Goal: Task Accomplishment & Management: Manage account settings

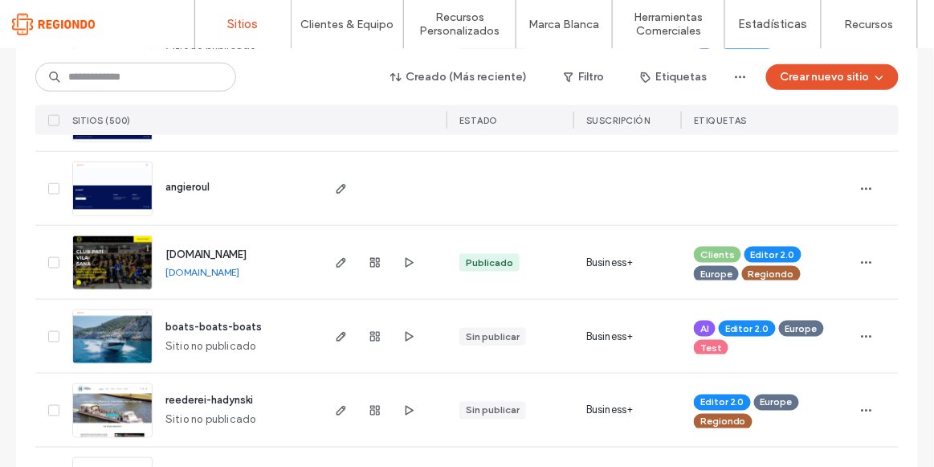
scroll to position [438, 0]
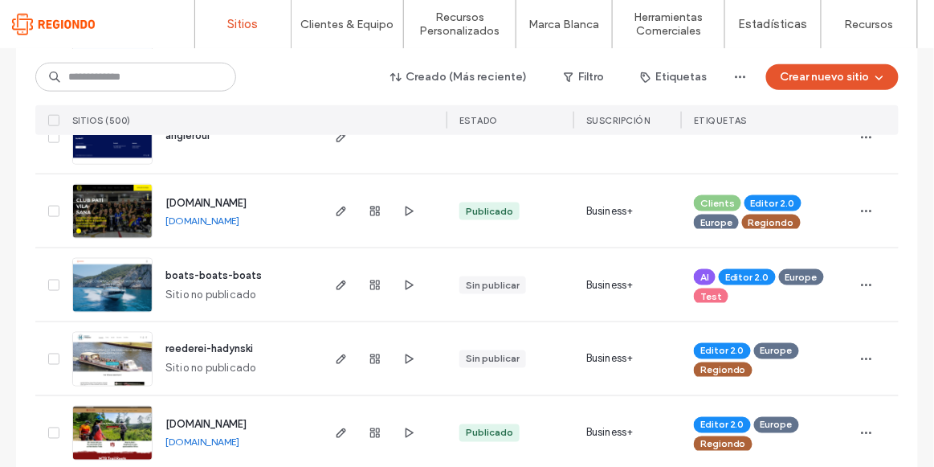
click at [190, 198] on span "clubpativilasana.com" at bounding box center [206, 203] width 81 height 12
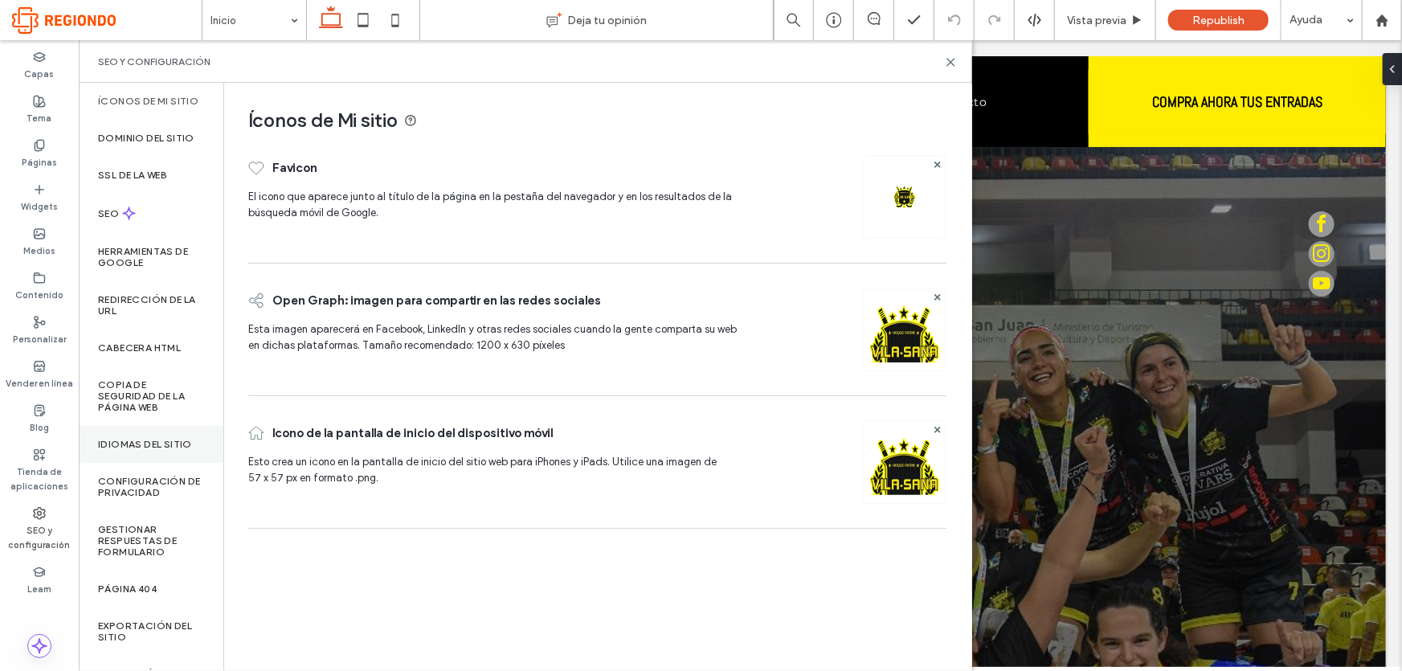
click at [164, 439] on label "Idiomas del sitio" at bounding box center [145, 444] width 94 height 11
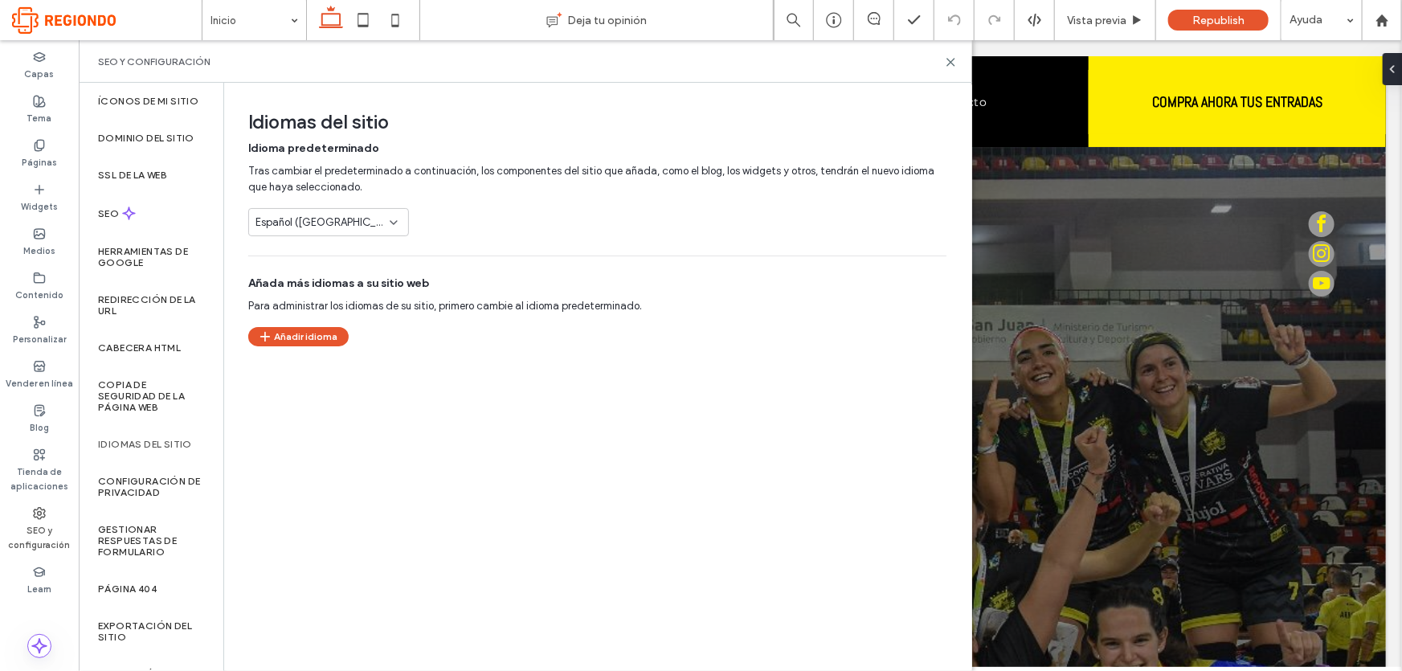
click at [356, 212] on div "Español (España)" at bounding box center [328, 222] width 161 height 28
click at [324, 283] on div "Catalán" at bounding box center [328, 278] width 159 height 28
click at [311, 337] on button "Añadir idioma" at bounding box center [298, 336] width 100 height 19
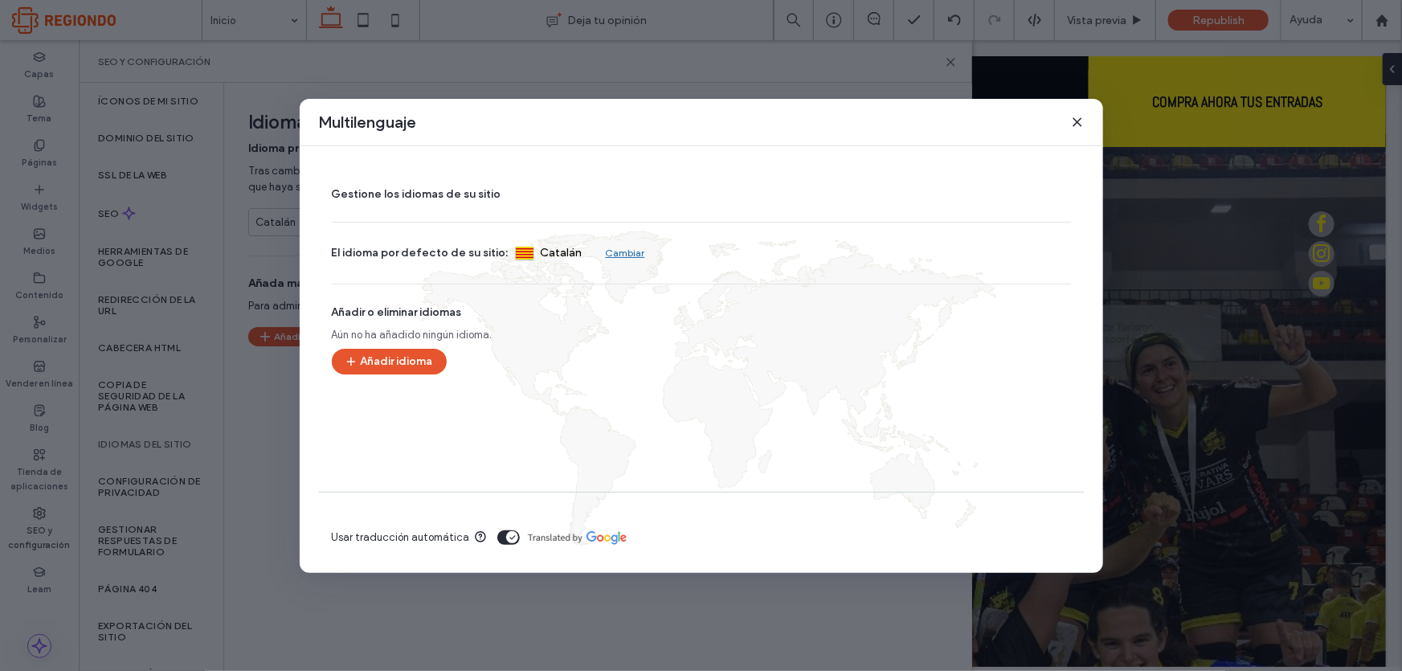
click at [1079, 125] on use at bounding box center [1076, 121] width 7 height 7
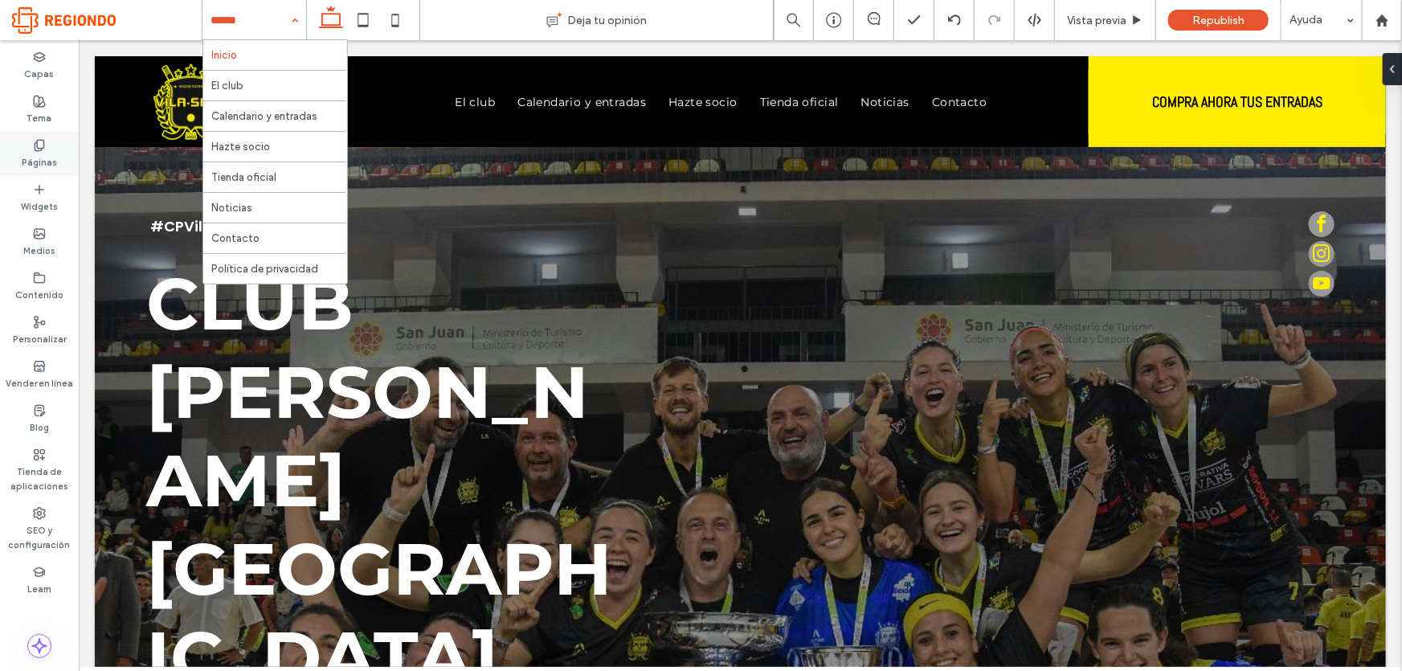
click at [27, 159] on label "Páginas" at bounding box center [39, 161] width 35 height 18
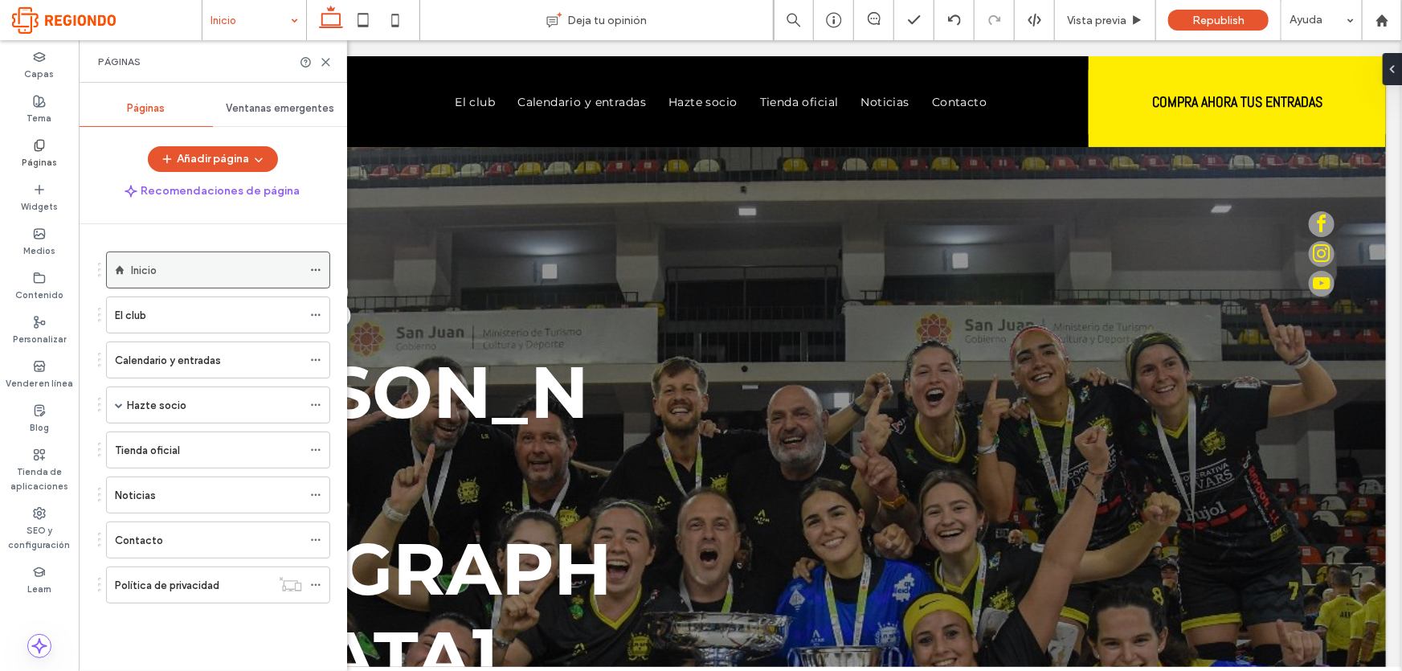
click at [314, 272] on icon at bounding box center [315, 269] width 11 height 11
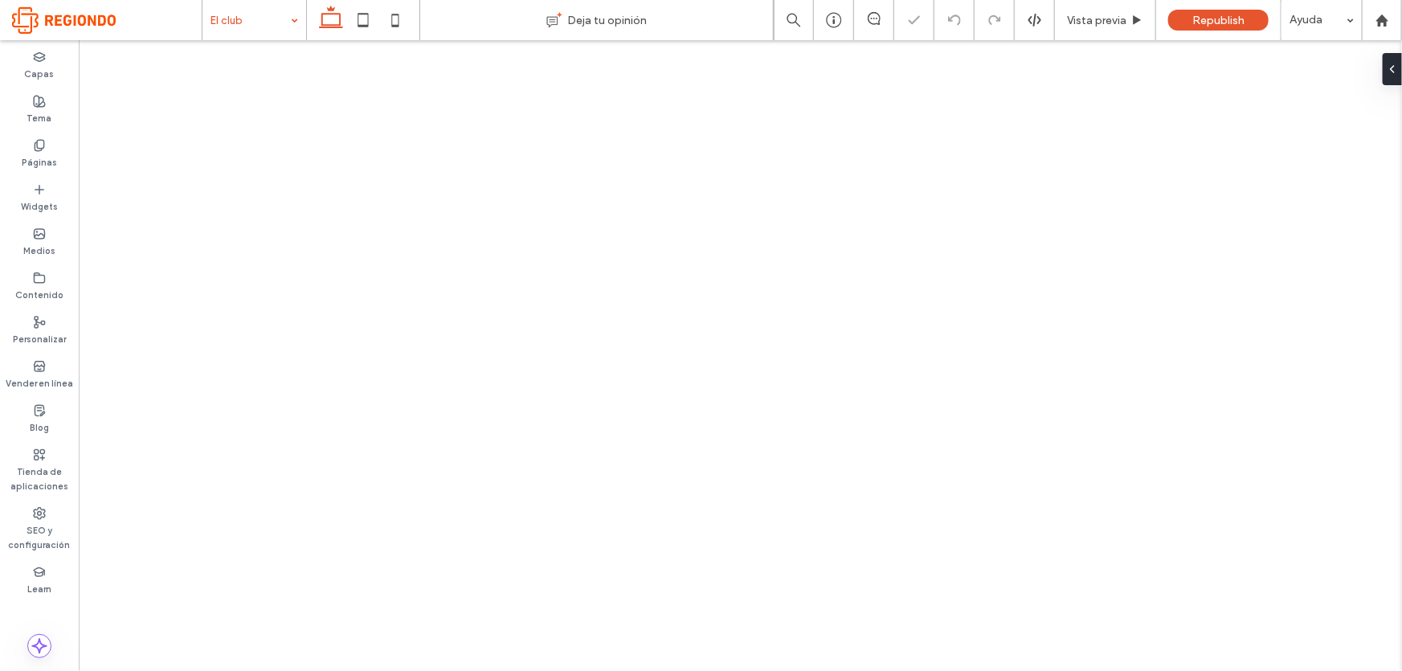
click at [295, 21] on div "El club" at bounding box center [254, 20] width 104 height 40
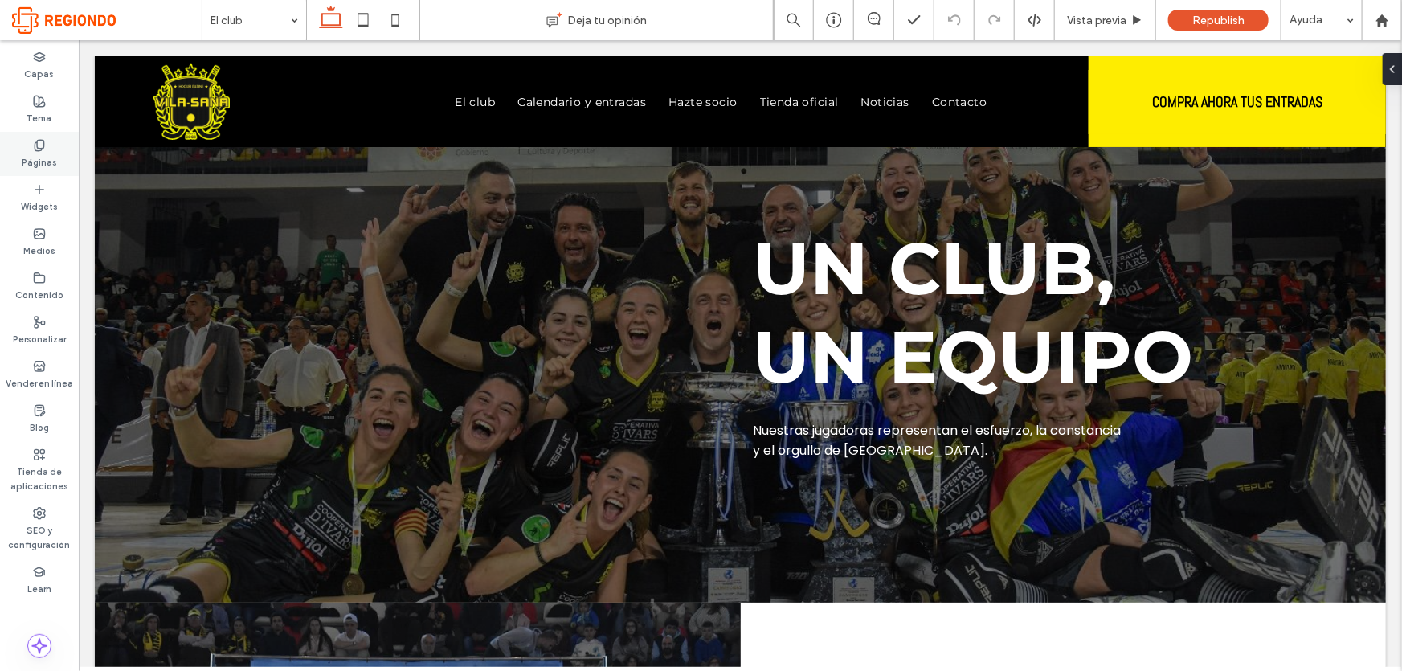
click at [32, 157] on label "Páginas" at bounding box center [39, 161] width 35 height 18
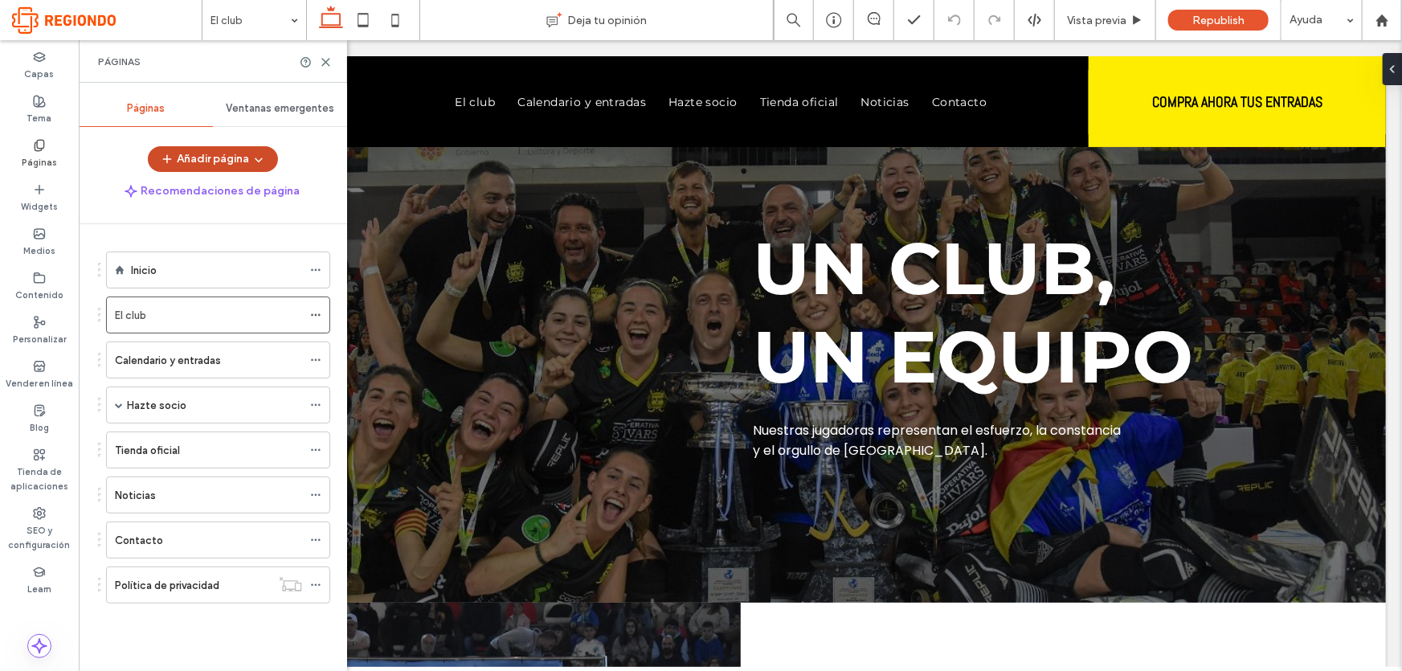
click at [257, 157] on icon "button" at bounding box center [258, 159] width 13 height 13
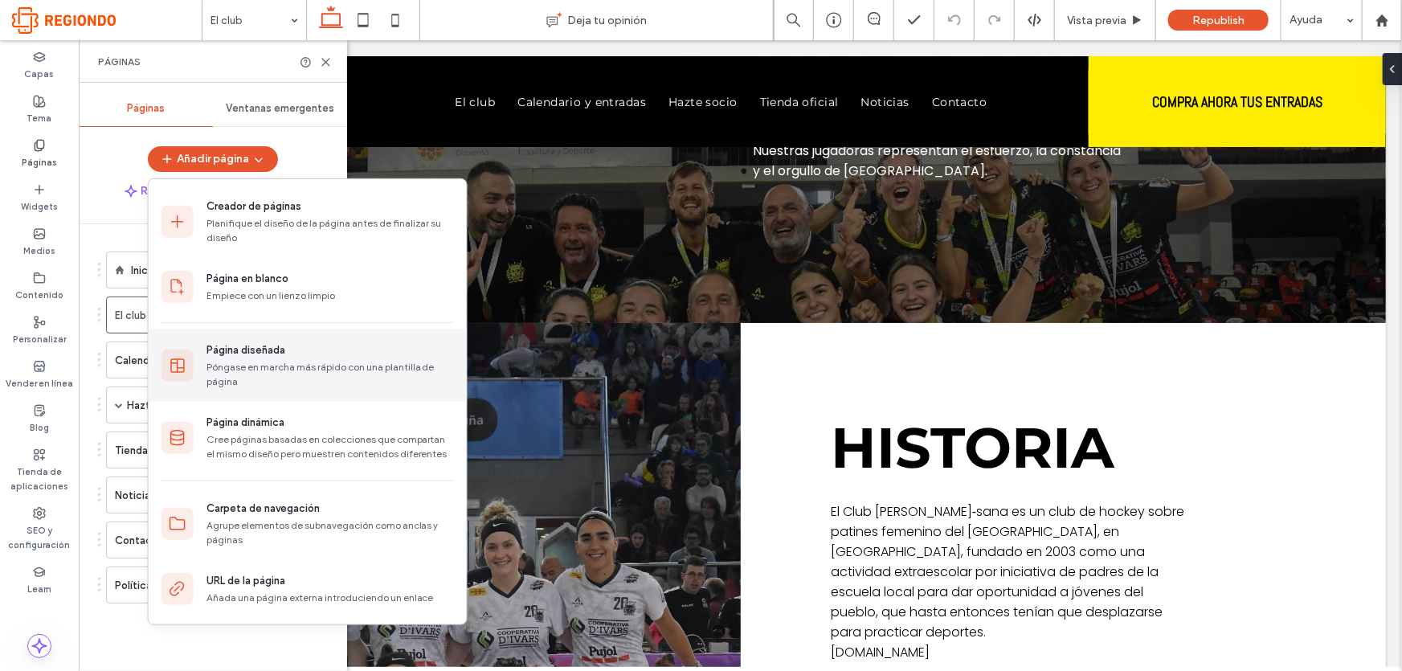
scroll to position [292, 0]
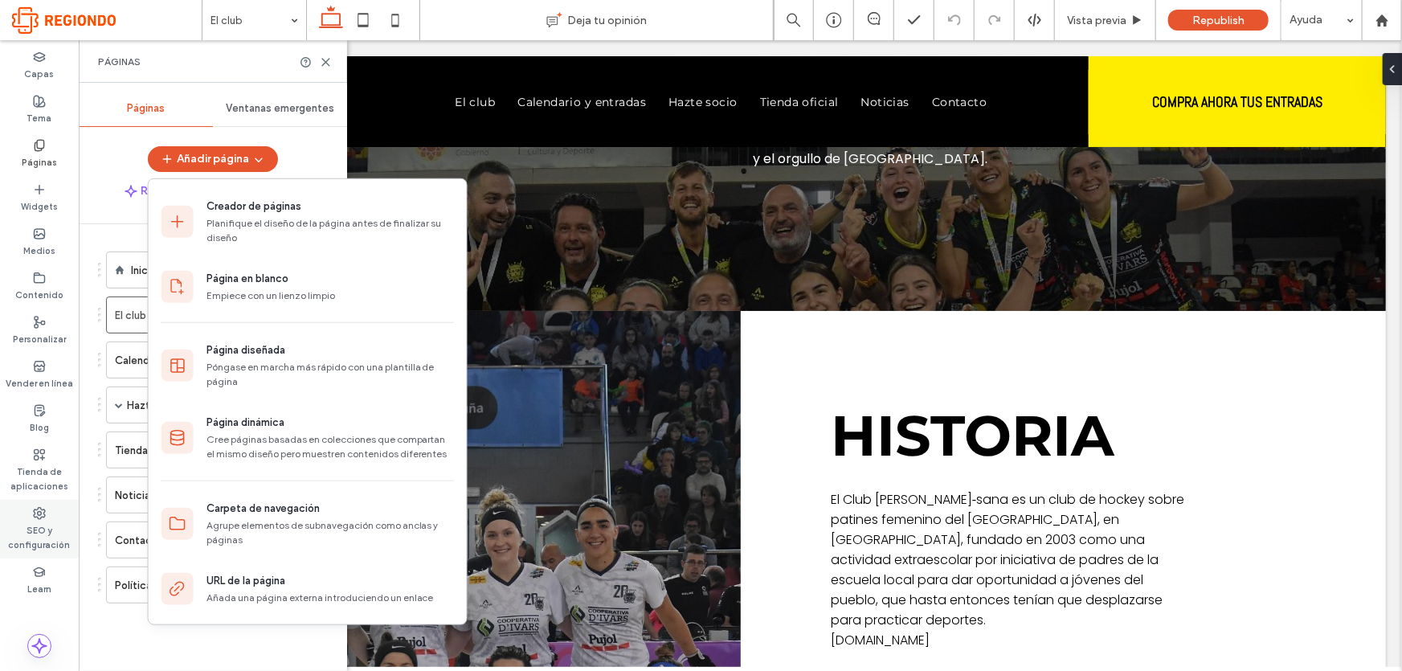
click at [32, 522] on label "SEO y configuración" at bounding box center [39, 536] width 79 height 32
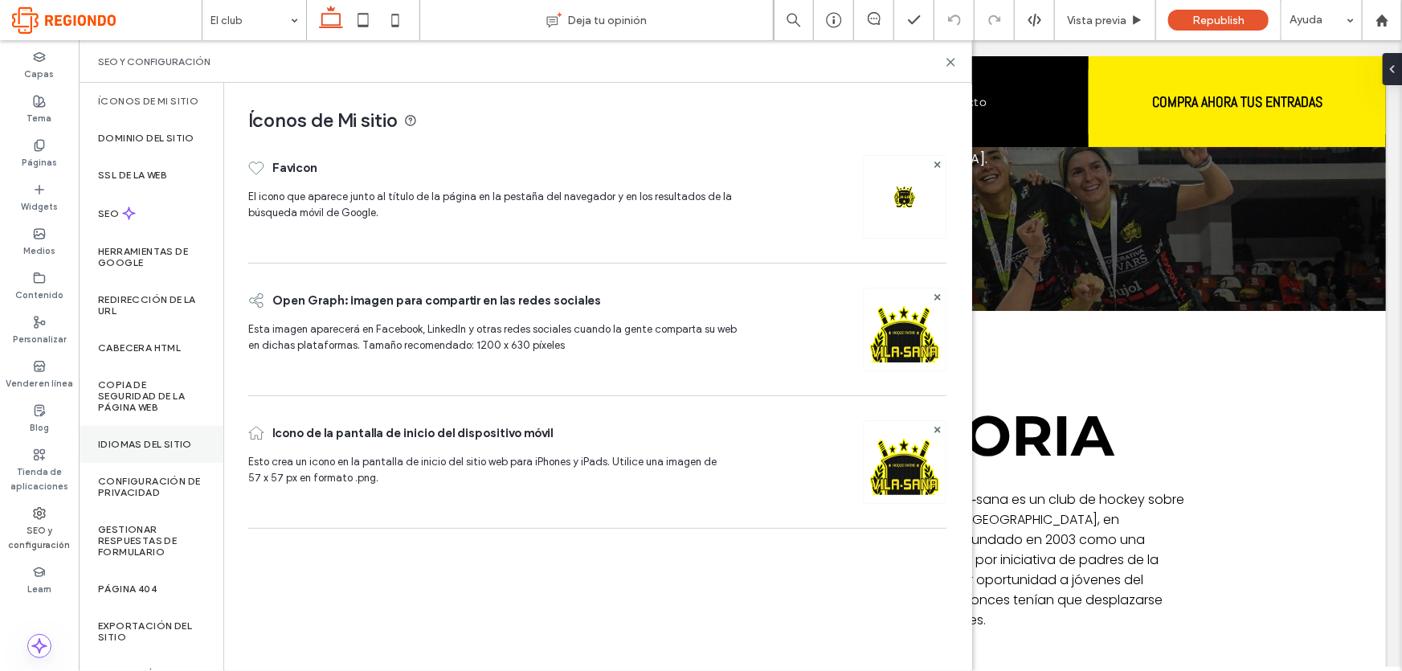
click at [150, 439] on label "Idiomas del sitio" at bounding box center [145, 444] width 94 height 11
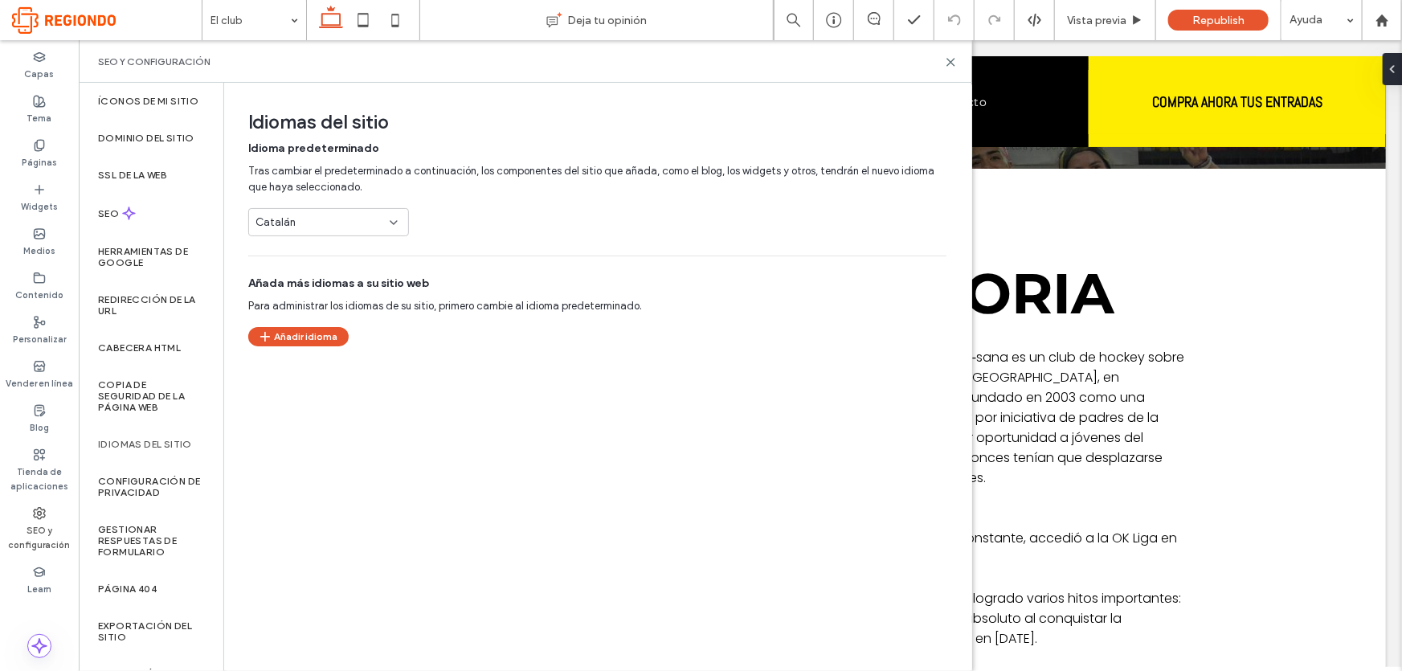
scroll to position [435, 0]
click at [954, 66] on icon at bounding box center [951, 62] width 12 height 12
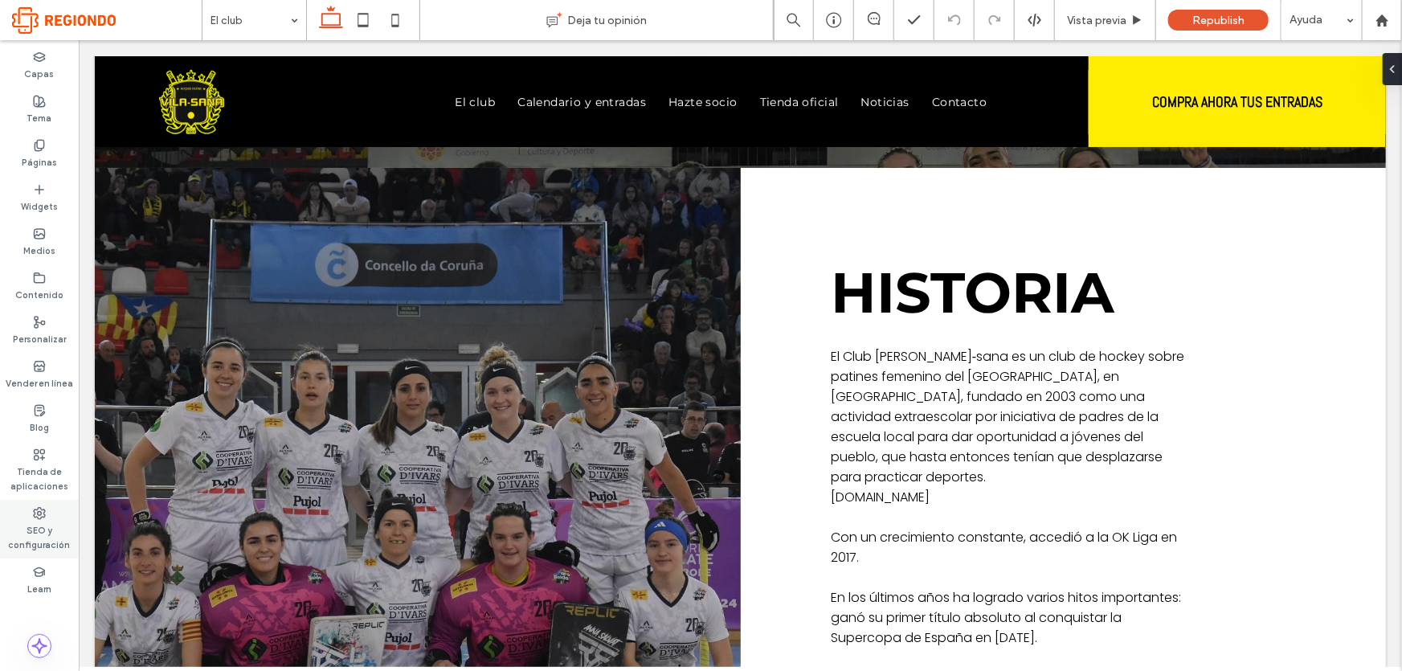
click at [38, 529] on label "SEO y configuración" at bounding box center [39, 536] width 79 height 32
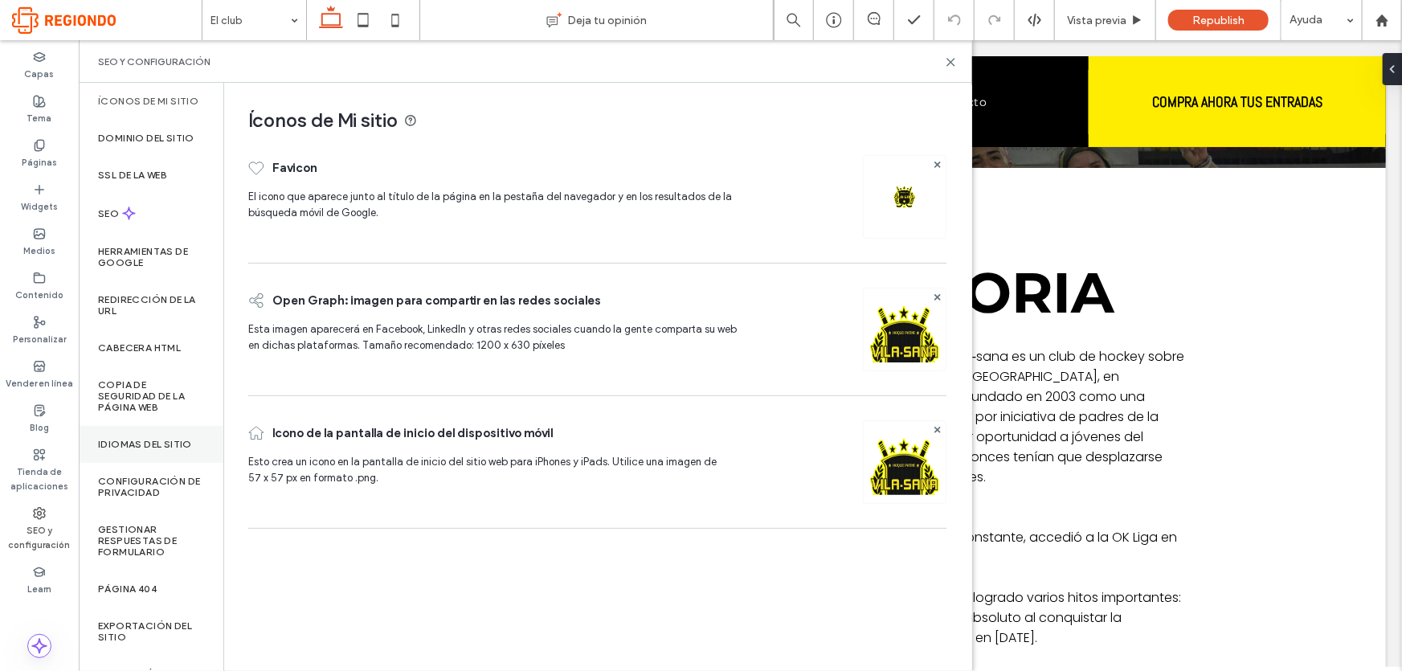
click at [176, 435] on div "Idiomas del sitio" at bounding box center [151, 444] width 145 height 37
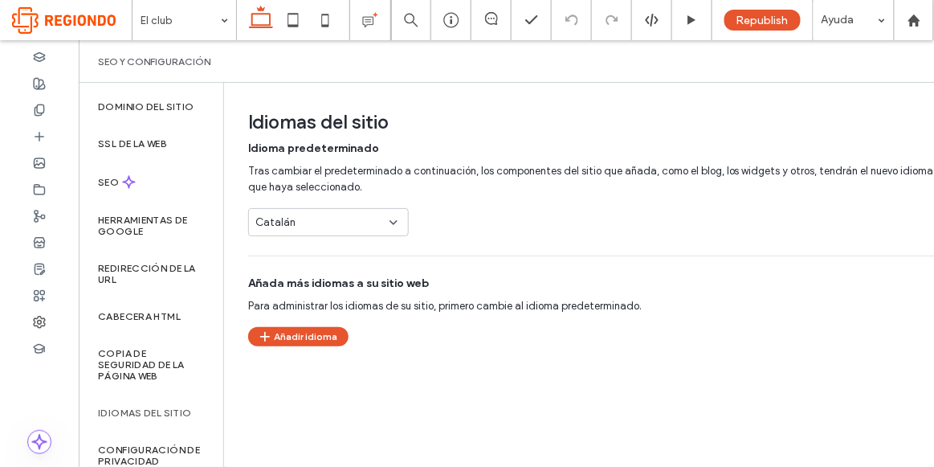
scroll to position [562, 0]
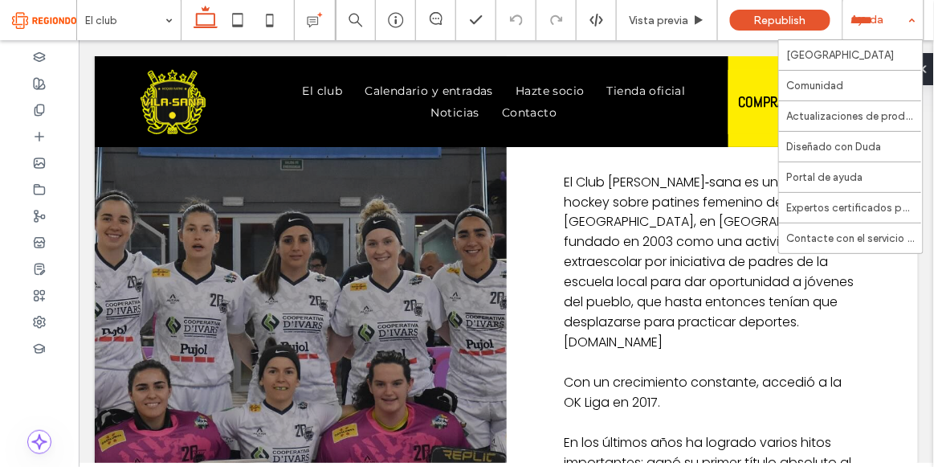
click at [873, 21] on div "Ayuda" at bounding box center [884, 20] width 80 height 40
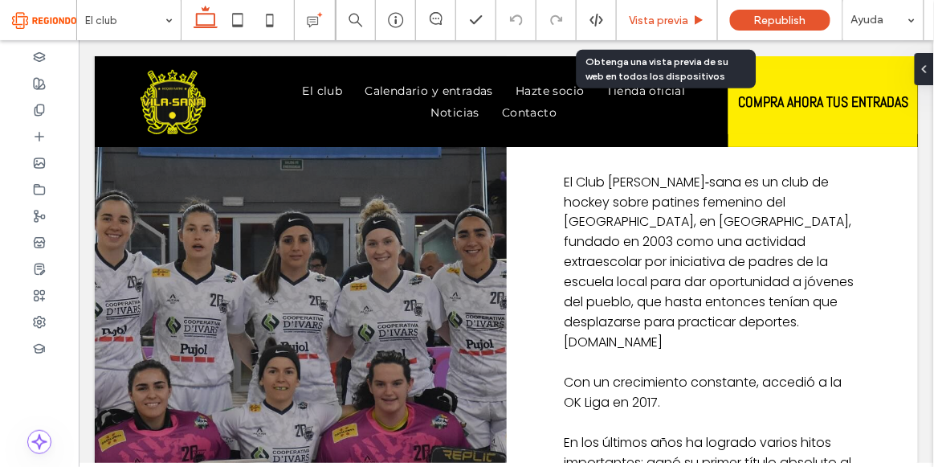
drag, startPoint x: 709, startPoint y: 18, endPoint x: 783, endPoint y: 3, distance: 75.3
click at [709, 18] on div "Vista previa" at bounding box center [667, 21] width 100 height 14
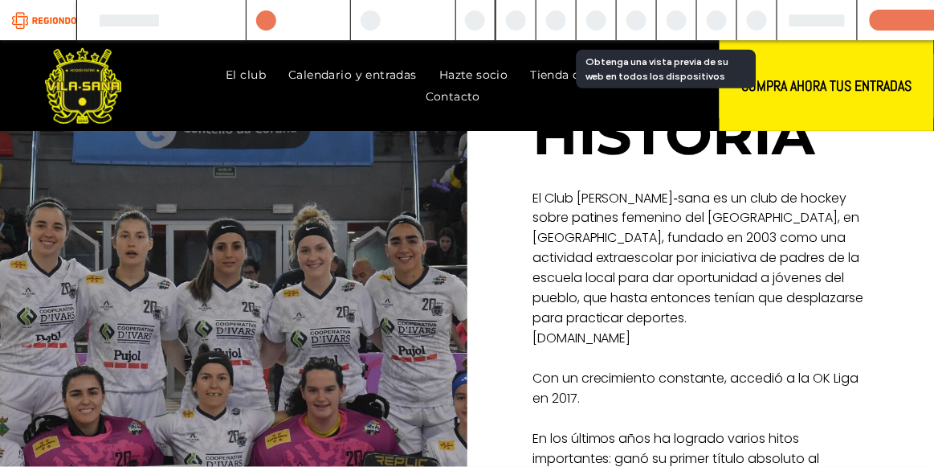
scroll to position [570, 0]
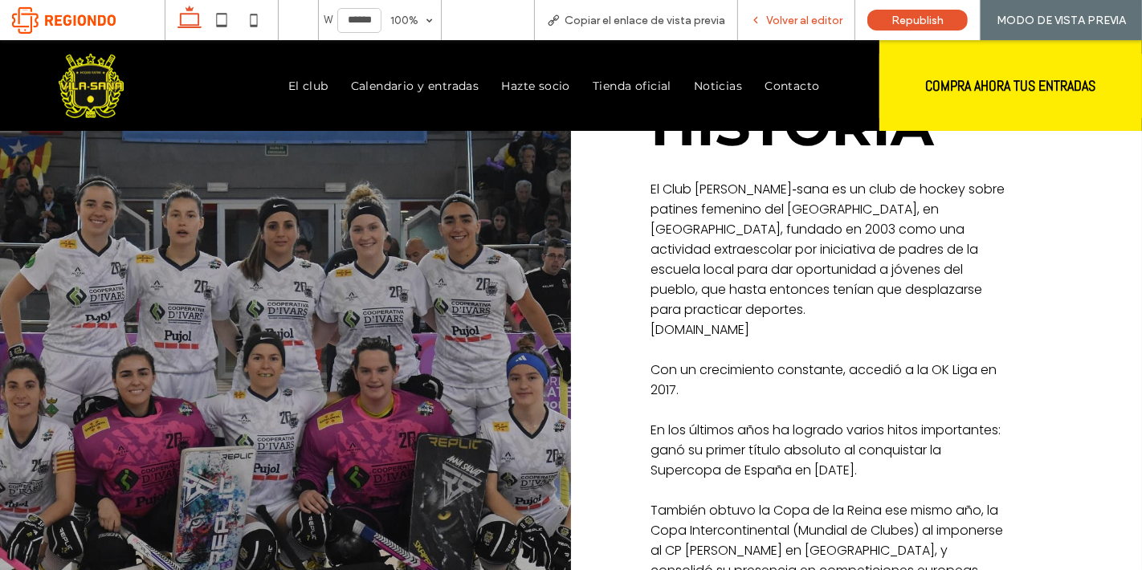
click at [762, 22] on icon at bounding box center [755, 19] width 11 height 11
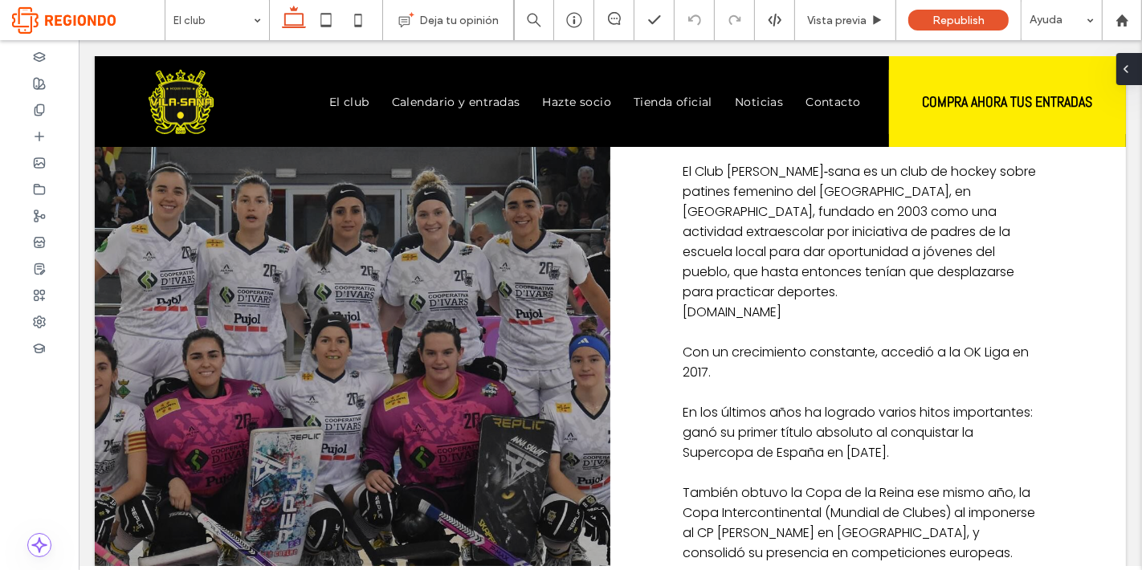
scroll to position [533, 0]
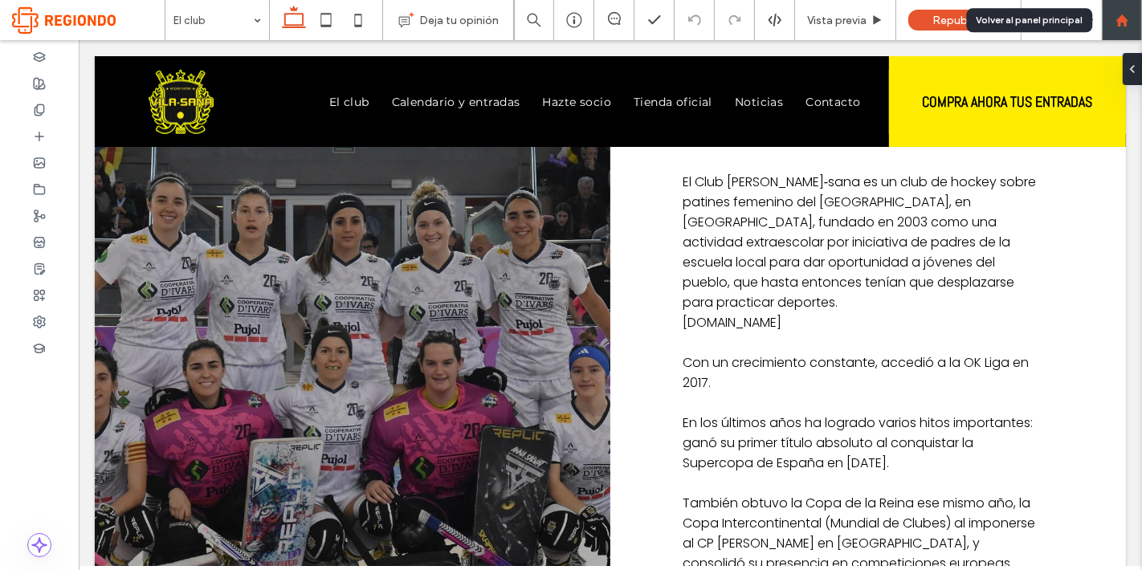
click at [1118, 22] on use at bounding box center [1122, 20] width 12 height 12
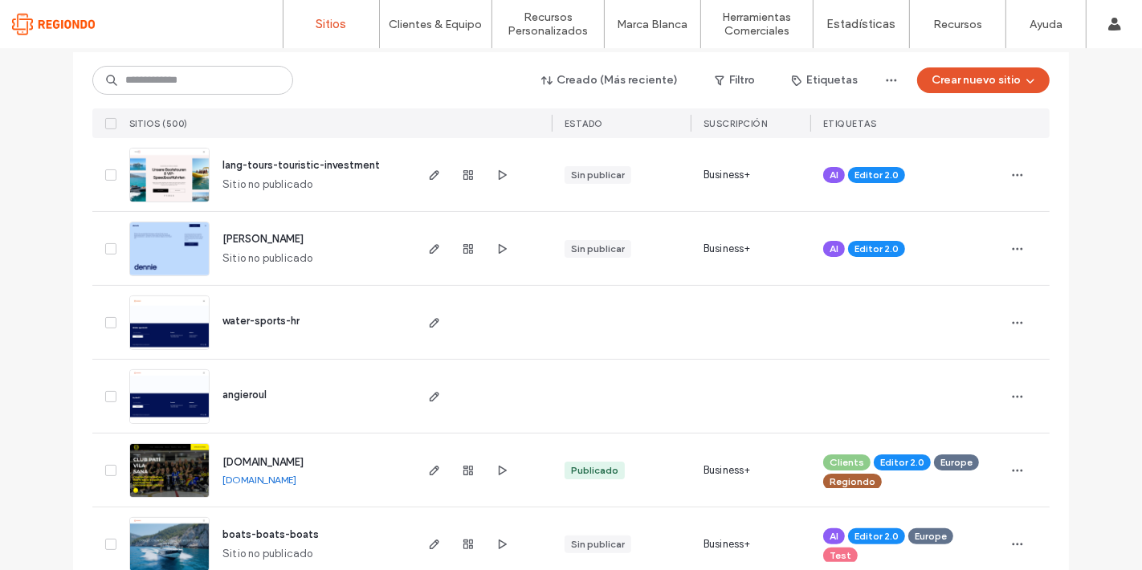
scroll to position [357, 0]
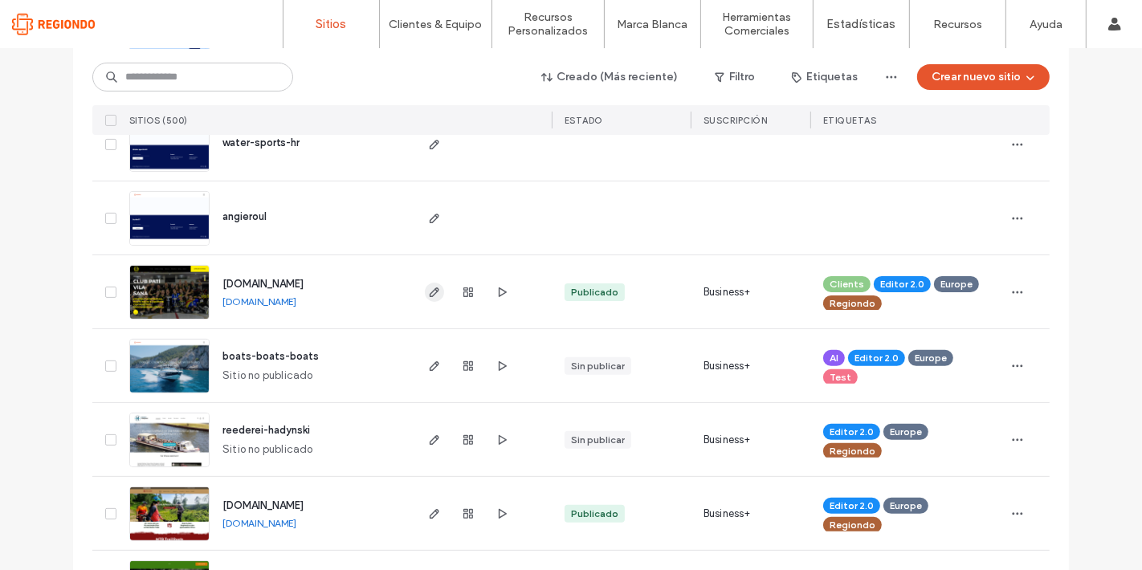
click at [430, 292] on use "button" at bounding box center [435, 293] width 10 height 10
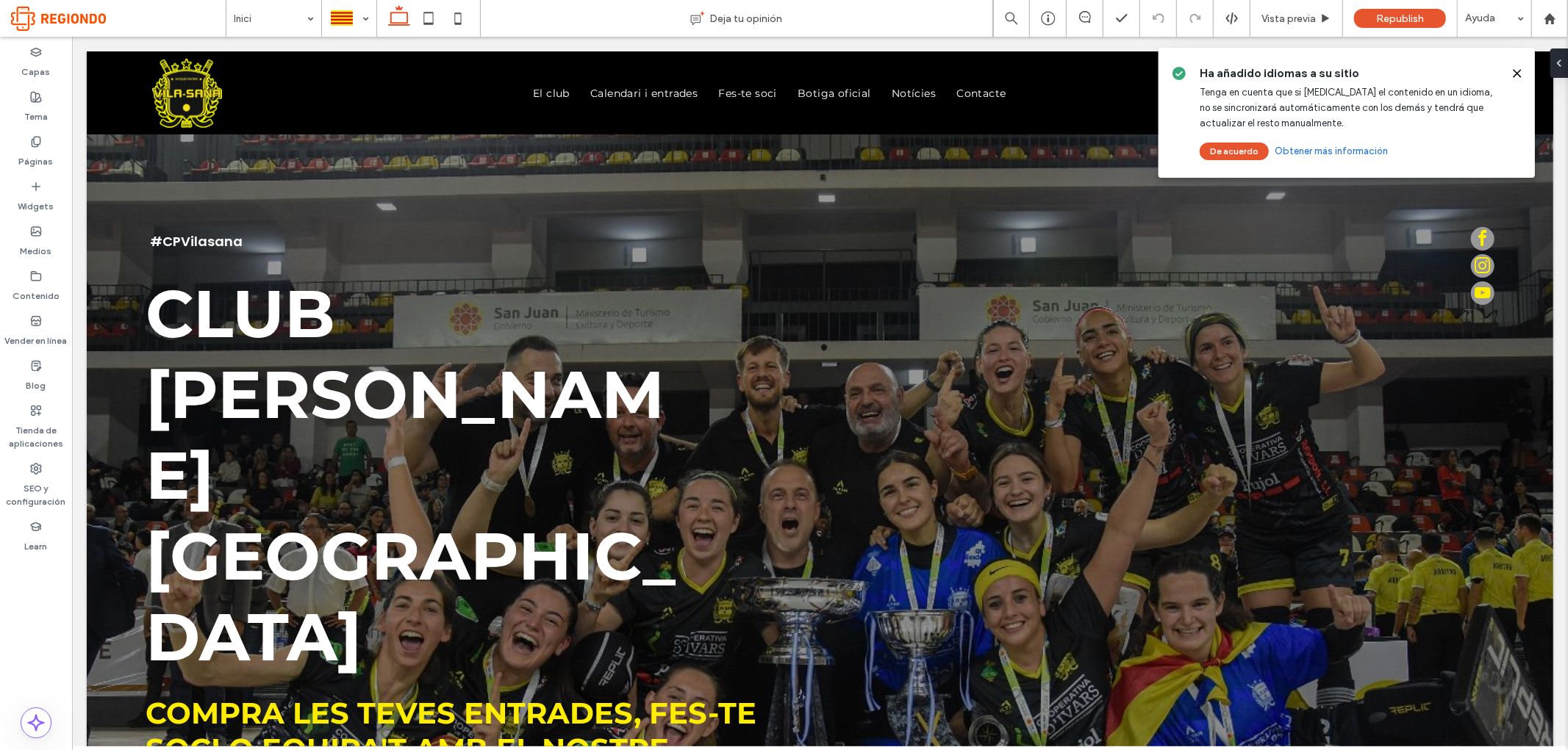
click at [1517, 73] on use at bounding box center [1516, 72] width 6 height 6
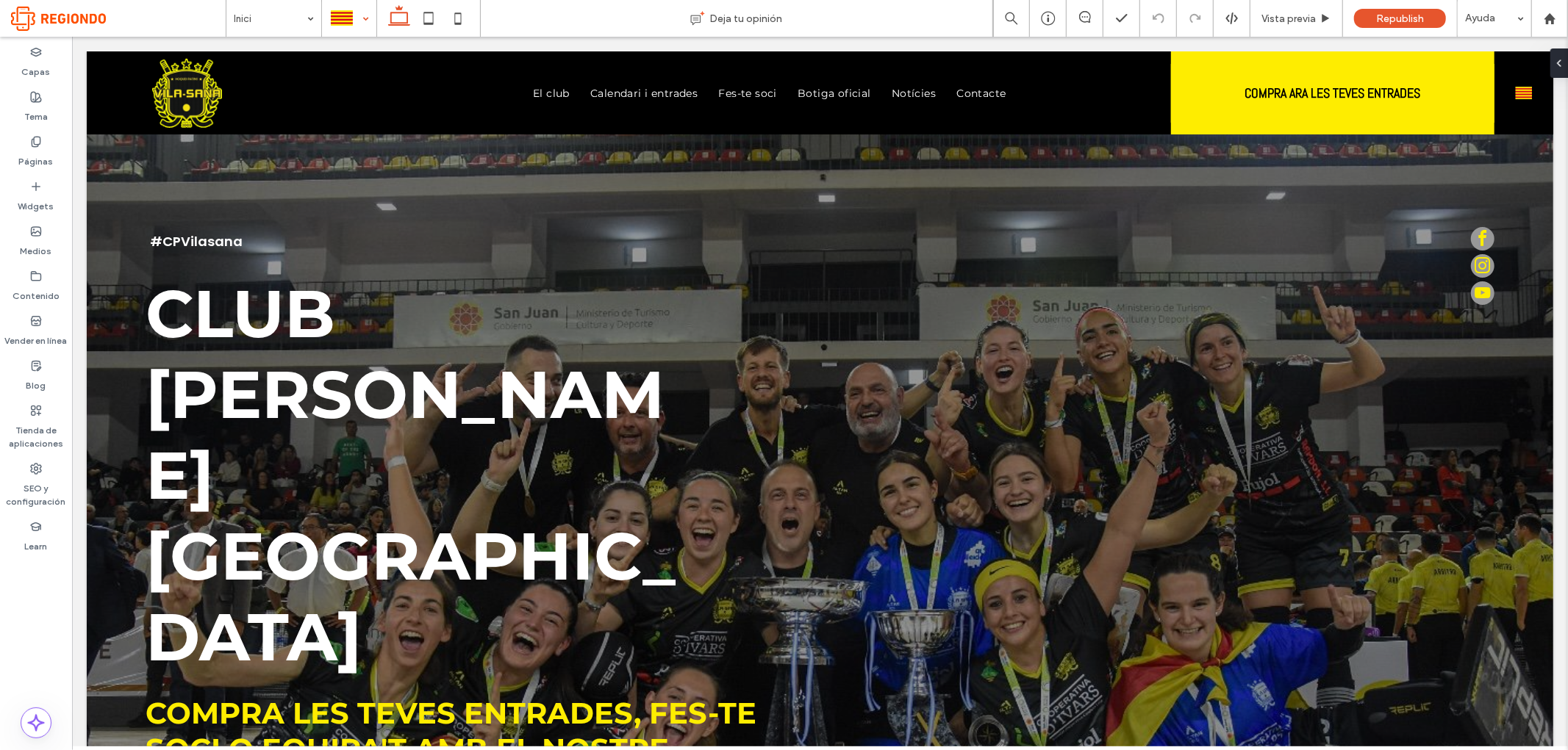
click at [343, 11] on div at bounding box center [349, 18] width 53 height 36
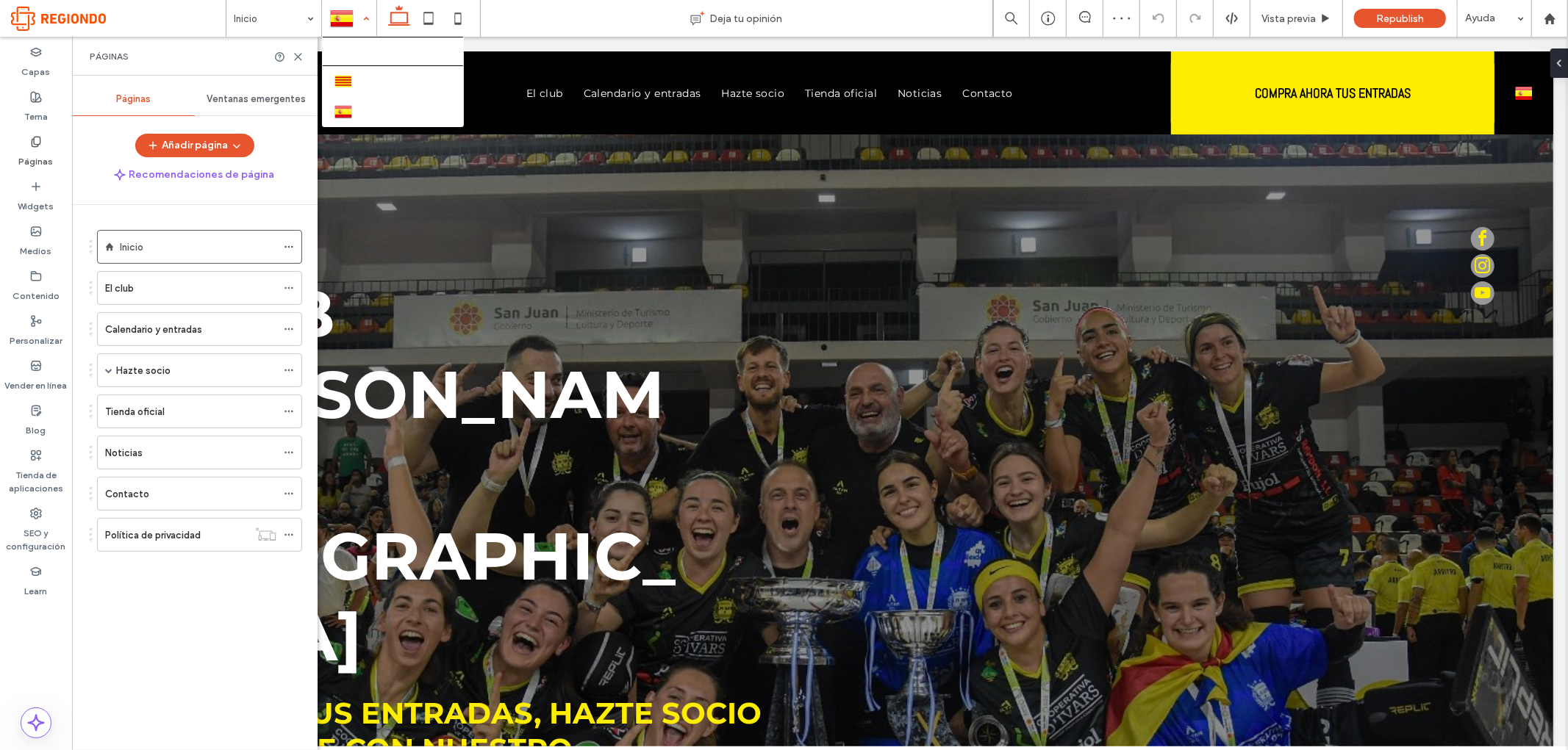
click at [364, 16] on div at bounding box center [349, 18] width 53 height 36
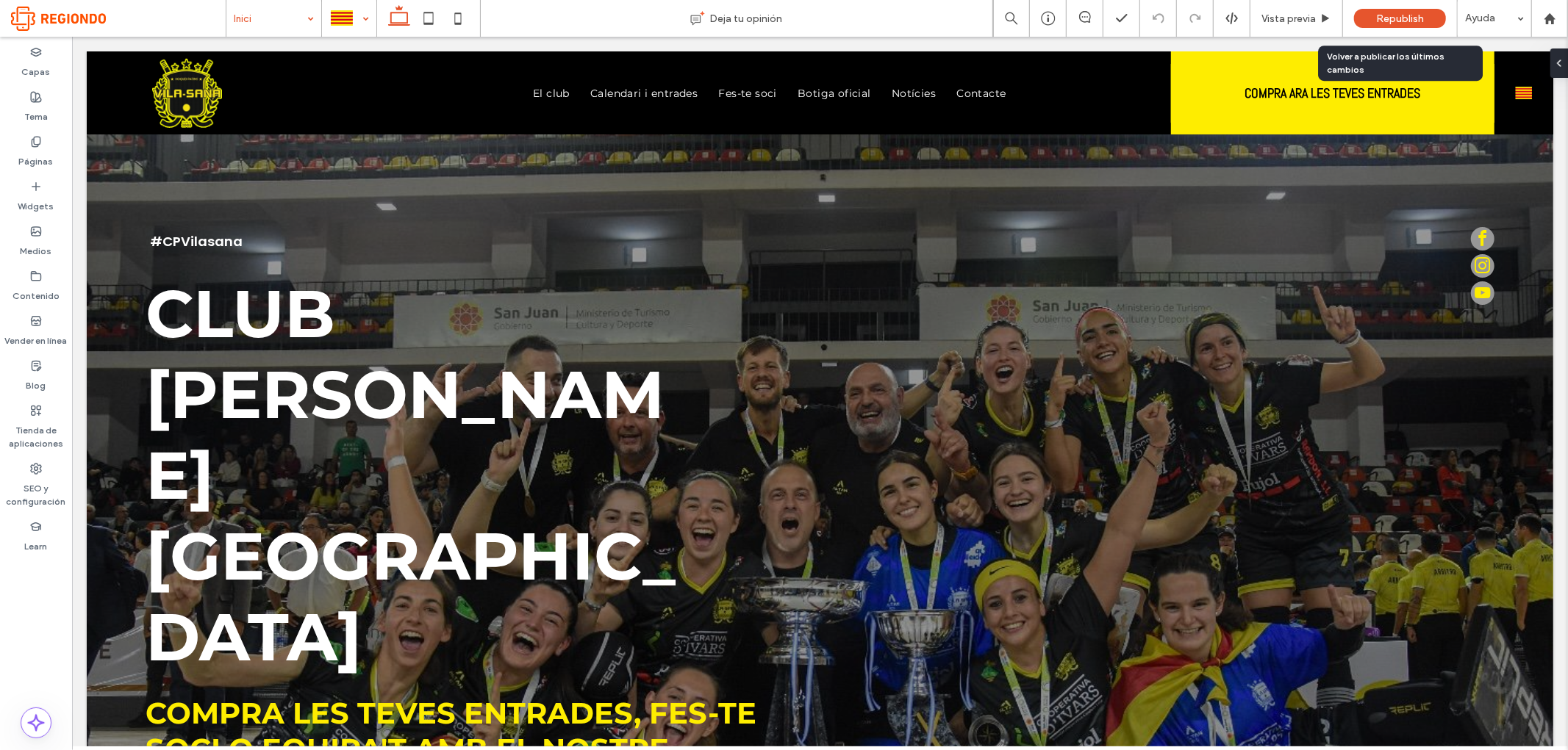
click at [1386, 16] on span "Republish" at bounding box center [1400, 19] width 48 height 13
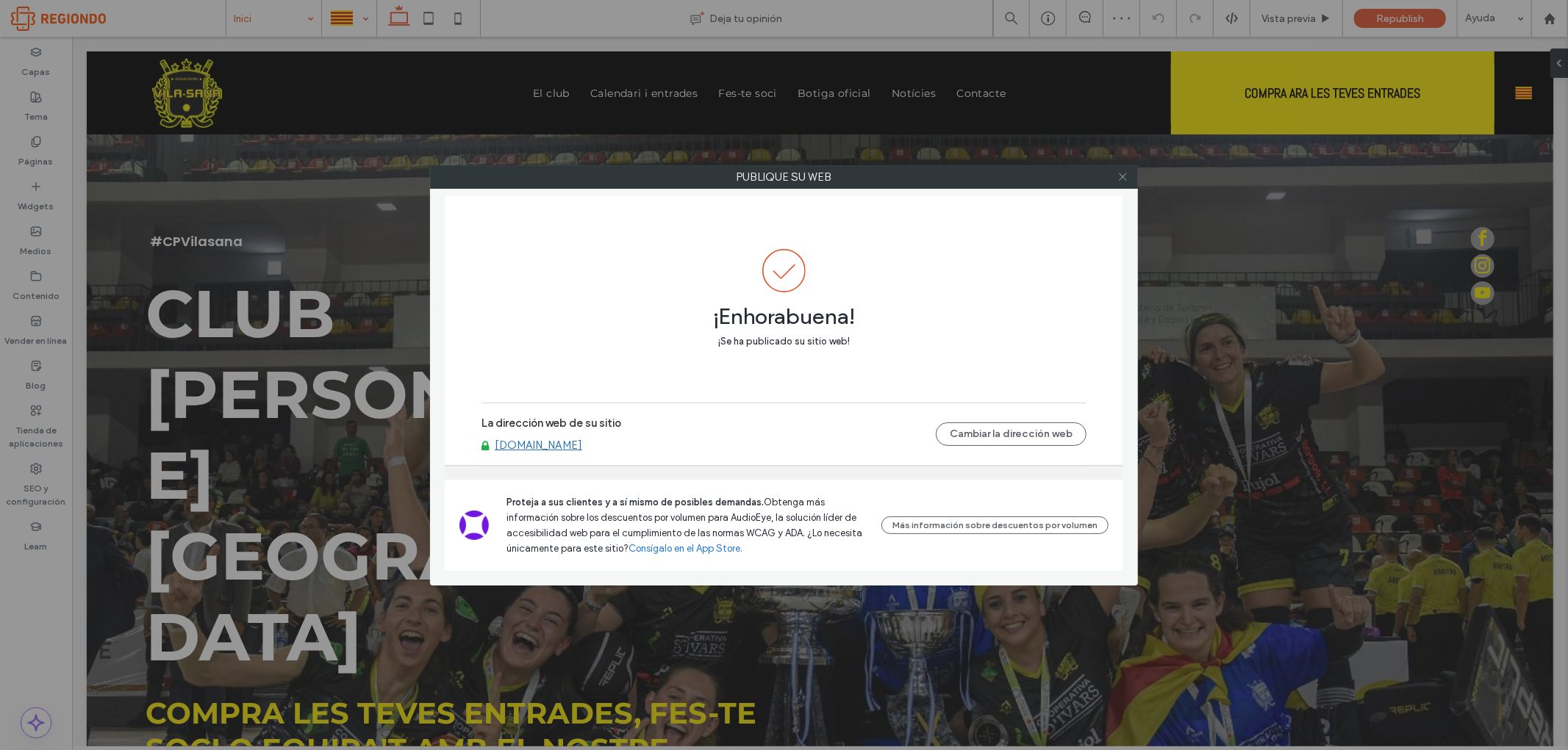
click at [1127, 177] on icon at bounding box center [1122, 177] width 11 height 11
